Goal: Book appointment/travel/reservation

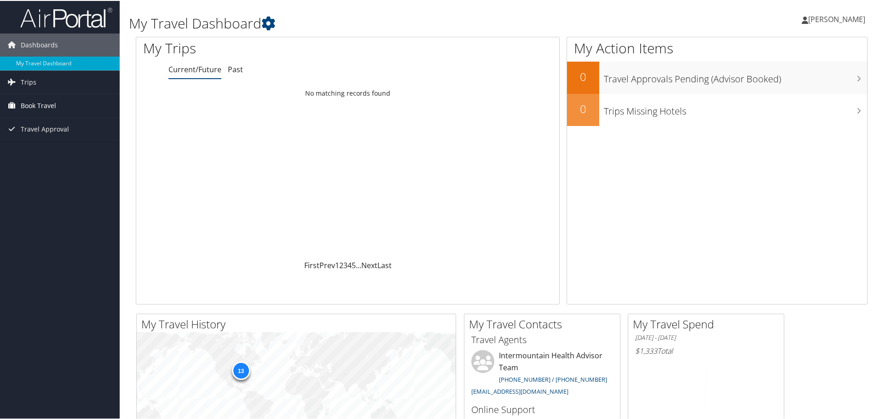
drag, startPoint x: 0, startPoint y: 0, endPoint x: 47, endPoint y: 110, distance: 119.1
click at [47, 110] on span "Book Travel" at bounding box center [38, 104] width 35 height 23
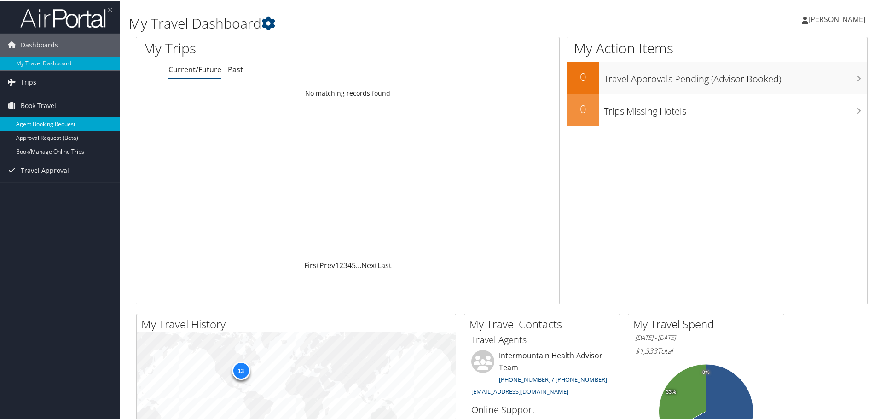
click at [64, 125] on link "Agent Booking Request" at bounding box center [60, 123] width 120 height 14
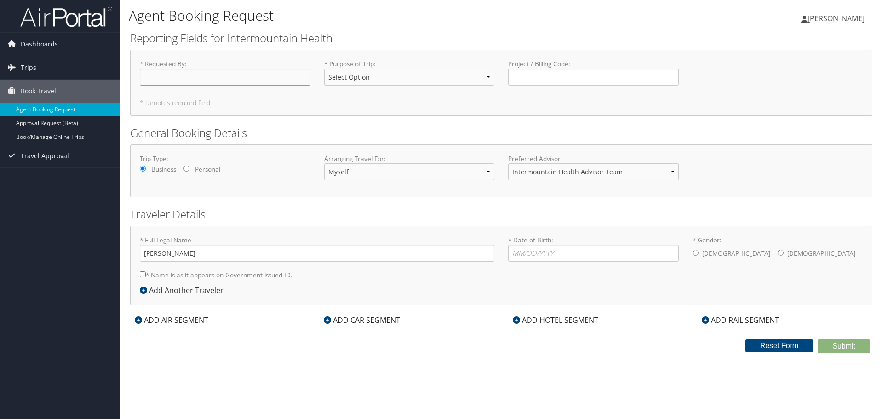
click at [223, 82] on input "* Requested By : Required" at bounding box center [225, 77] width 171 height 17
type input "[PERSON_NAME]"
click at [389, 85] on select "Select Option 3rd Party Reimbursable Business CME Conf or Education Groups Pers…" at bounding box center [409, 77] width 171 height 17
click at [487, 356] on div "Agent Booking Request Sara McGarvey Sara McGarvey My Settings Travel Agency Con…" at bounding box center [502, 209] width 764 height 419
click at [82, 140] on link "Book/Manage Online Trips" at bounding box center [60, 137] width 120 height 14
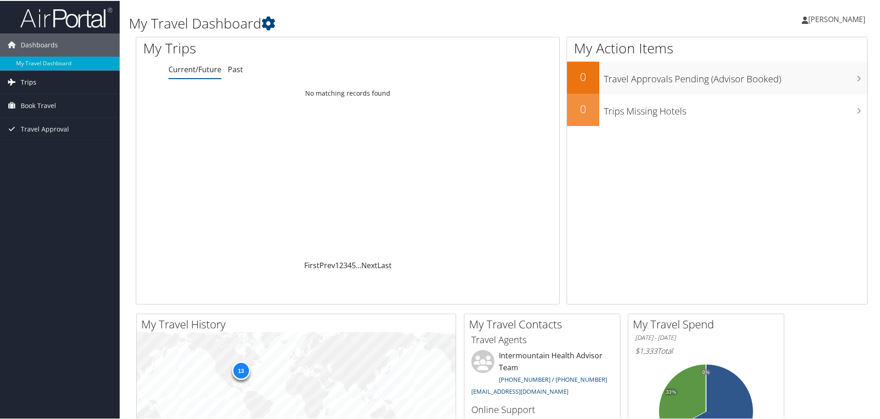
click at [41, 87] on link "Trips" at bounding box center [60, 81] width 120 height 23
click at [74, 99] on link "Current/Future Trips" at bounding box center [60, 100] width 120 height 14
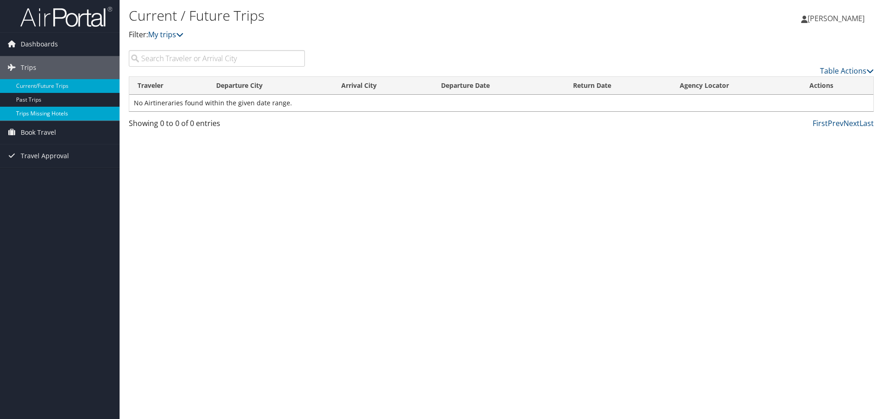
click at [74, 111] on link "Trips Missing Hotels" at bounding box center [60, 114] width 120 height 14
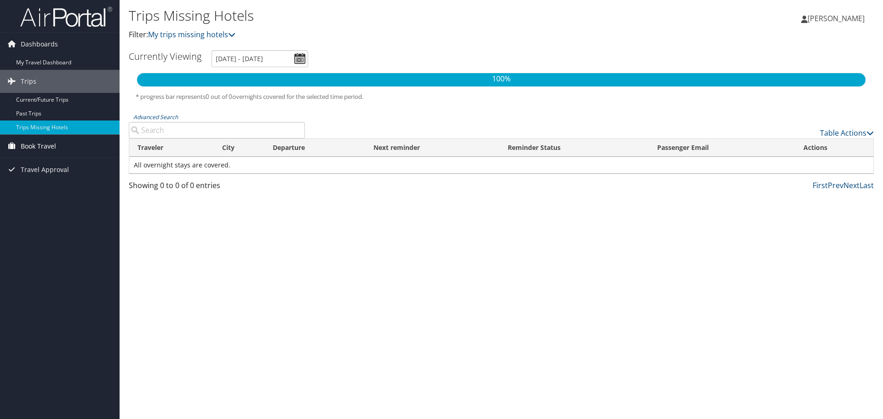
click at [46, 151] on span "Book Travel" at bounding box center [38, 146] width 35 height 23
click at [52, 190] on link "Book/Manage Online Trips" at bounding box center [60, 192] width 120 height 14
